Goal: Transaction & Acquisition: Obtain resource

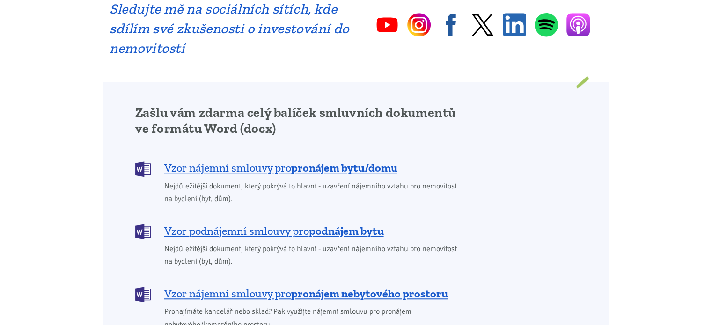
scroll to position [702, 0]
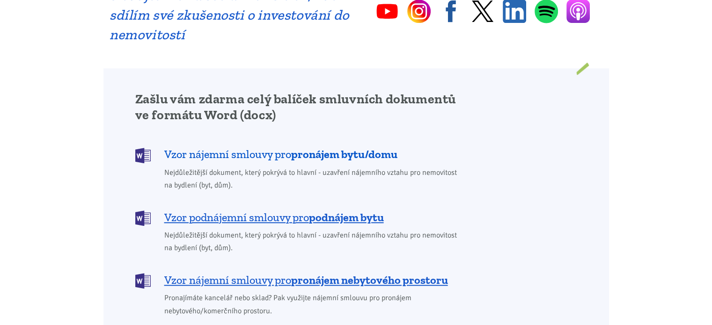
click at [229, 147] on span "Vzor nájemní smlouvy pro pronájem bytu/domu" at bounding box center [280, 154] width 233 height 15
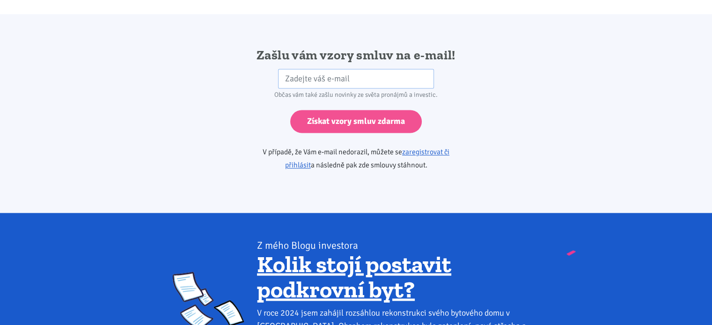
scroll to position [1564, 0]
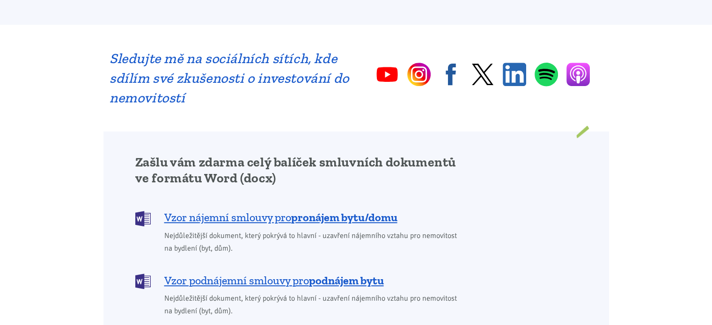
scroll to position [656, 0]
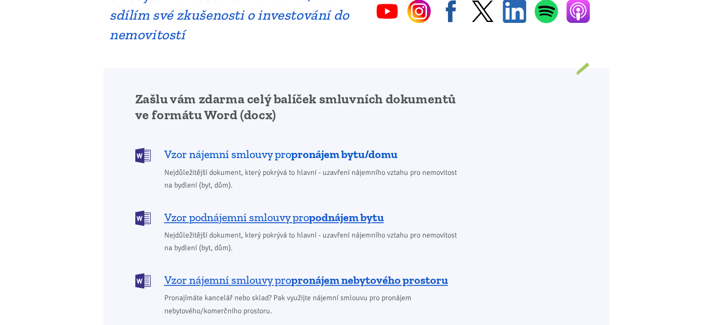
click at [336, 148] on b "pronájem bytu/domu" at bounding box center [344, 155] width 106 height 14
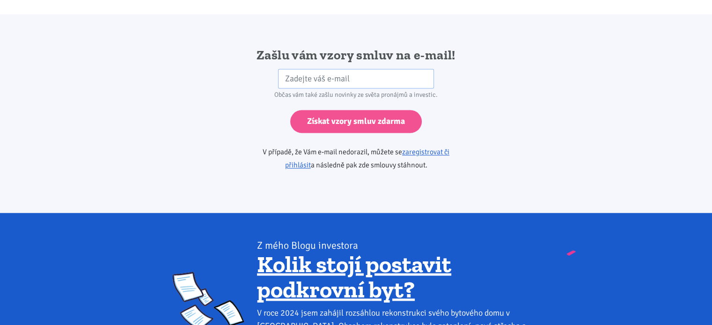
scroll to position [1564, 0]
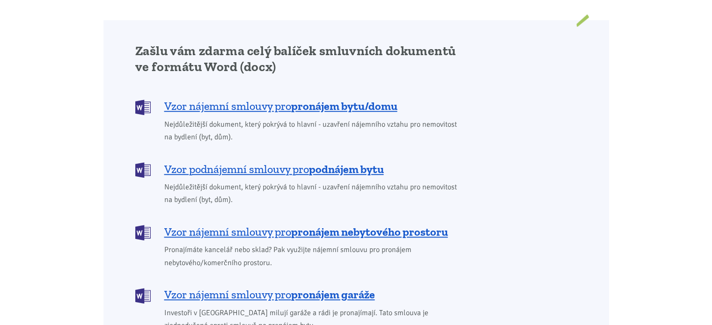
scroll to position [702, 0]
